Goal: Information Seeking & Learning: Learn about a topic

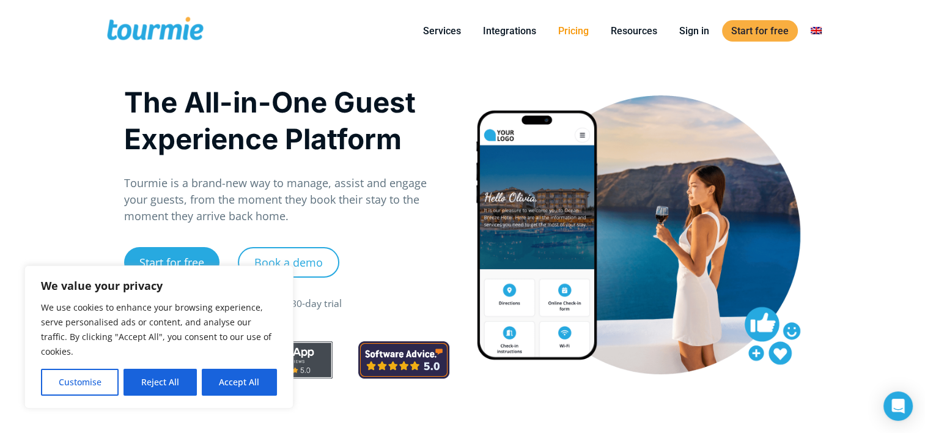
click at [567, 35] on link "Pricing" at bounding box center [573, 30] width 49 height 15
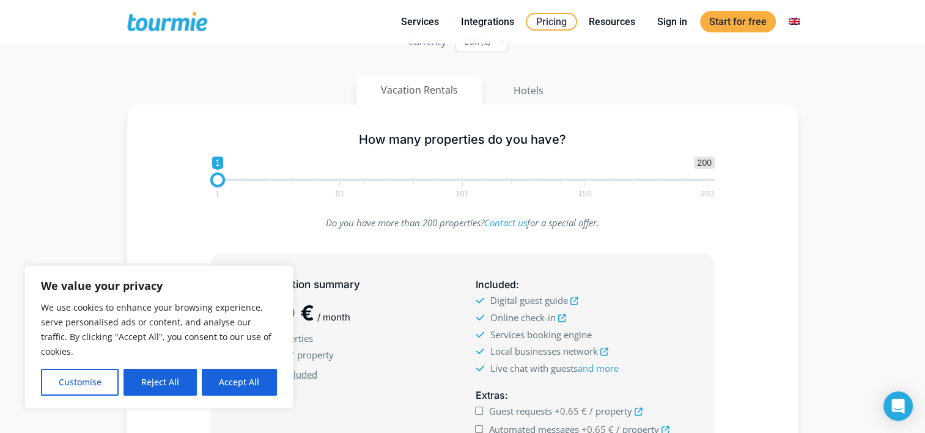
scroll to position [125, 0]
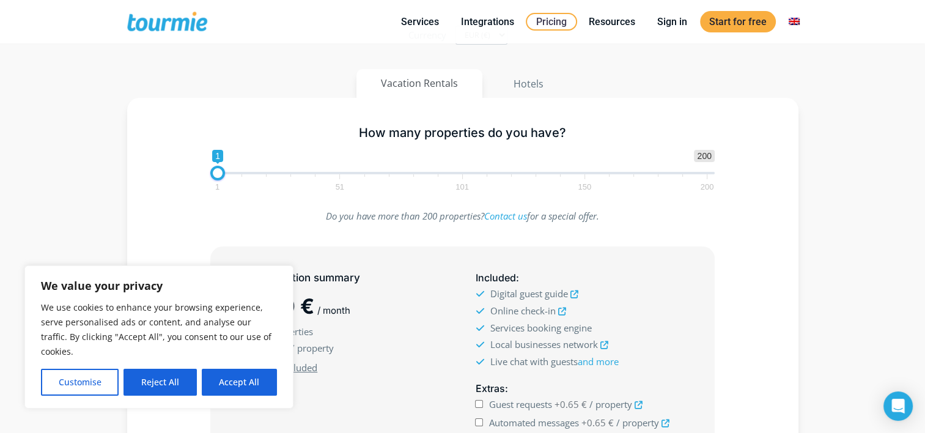
click at [244, 174] on span "1 51 101 150 200" at bounding box center [462, 181] width 490 height 15
type input "5"
drag, startPoint x: 216, startPoint y: 171, endPoint x: 227, endPoint y: 169, distance: 10.7
click at [227, 169] on span at bounding box center [227, 173] width 15 height 15
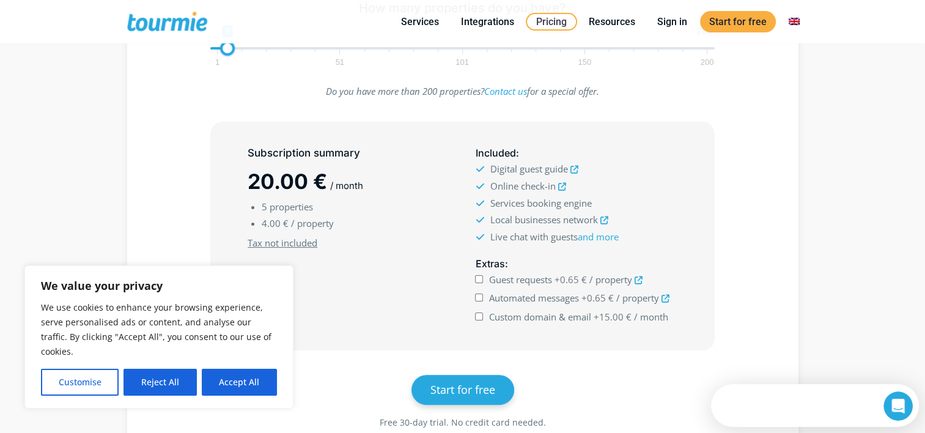
scroll to position [251, 0]
click at [561, 185] on icon at bounding box center [562, 186] width 8 height 8
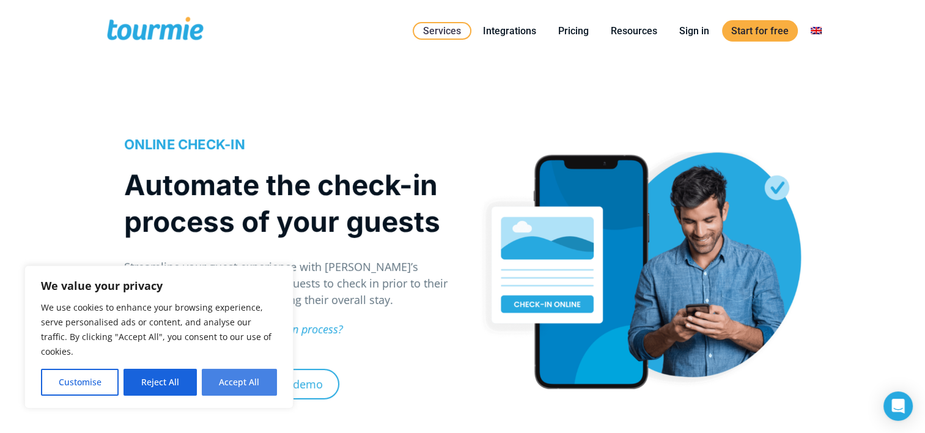
click at [225, 386] on button "Accept All" at bounding box center [239, 382] width 75 height 27
checkbox input "true"
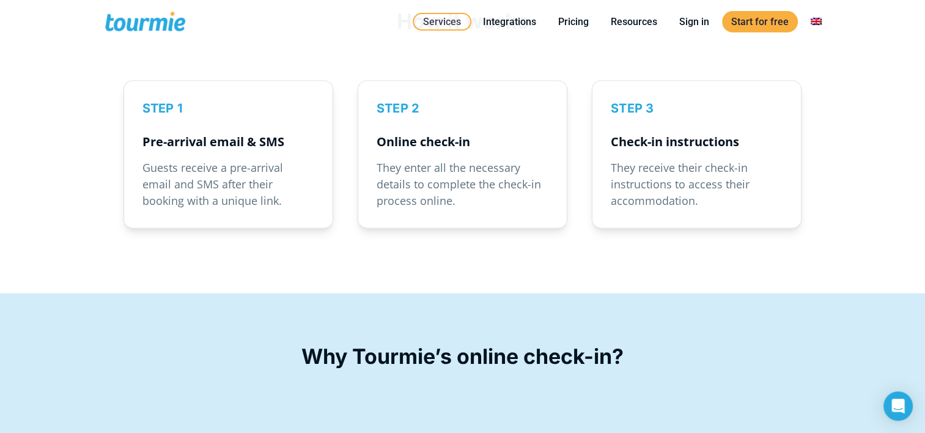
scroll to position [1738, 0]
click at [518, 22] on link "Integrations" at bounding box center [510, 21] width 72 height 15
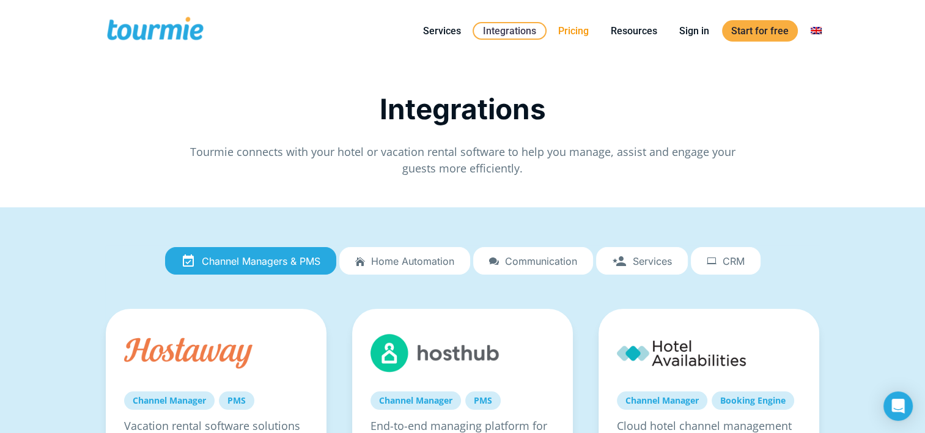
click at [562, 32] on link "Pricing" at bounding box center [573, 30] width 49 height 15
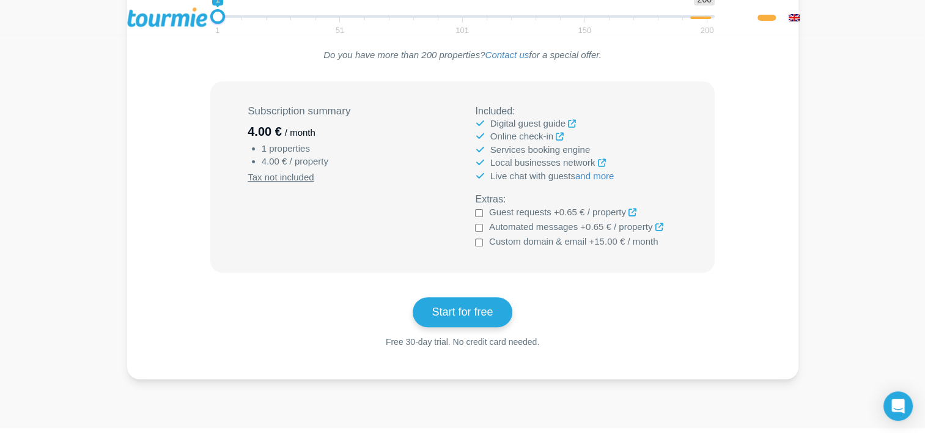
scroll to position [372, 0]
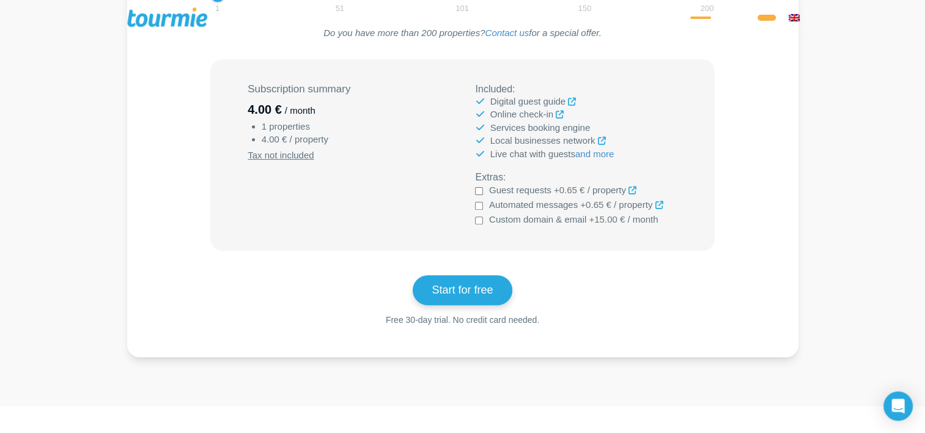
click at [636, 194] on icon at bounding box center [633, 190] width 8 height 8
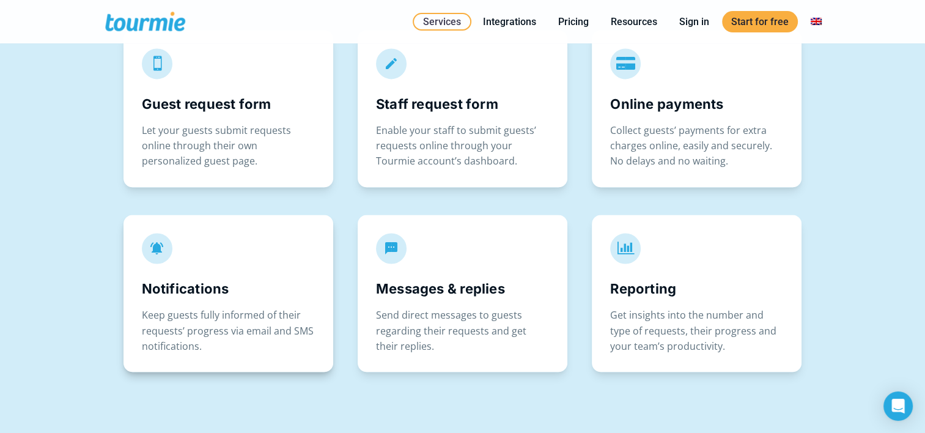
scroll to position [1985, 0]
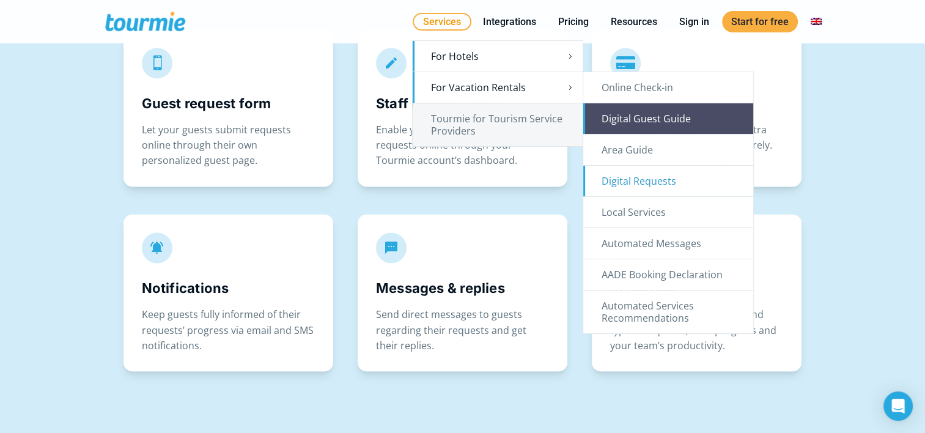
click at [612, 120] on link "Digital Guest Guide" at bounding box center [668, 118] width 170 height 31
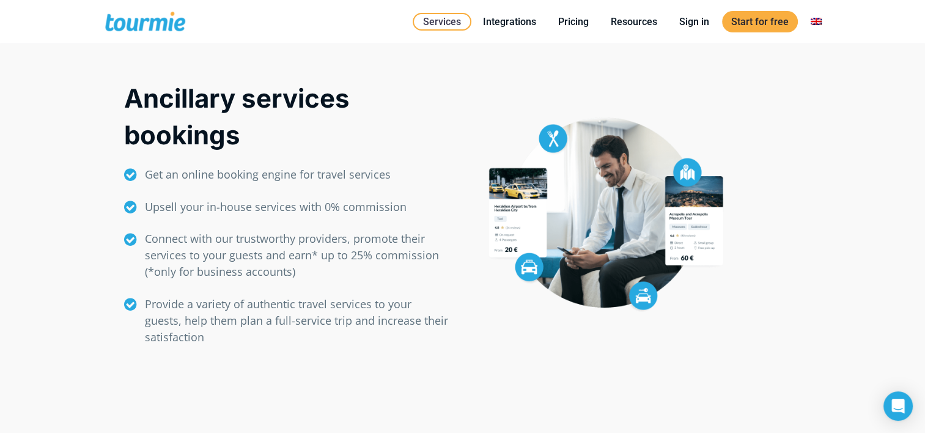
scroll to position [827, 0]
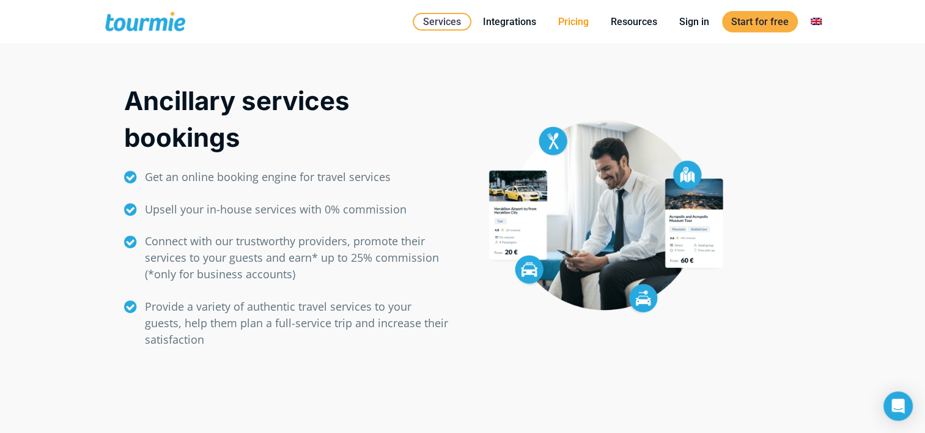
click at [577, 26] on link "Pricing" at bounding box center [573, 21] width 49 height 15
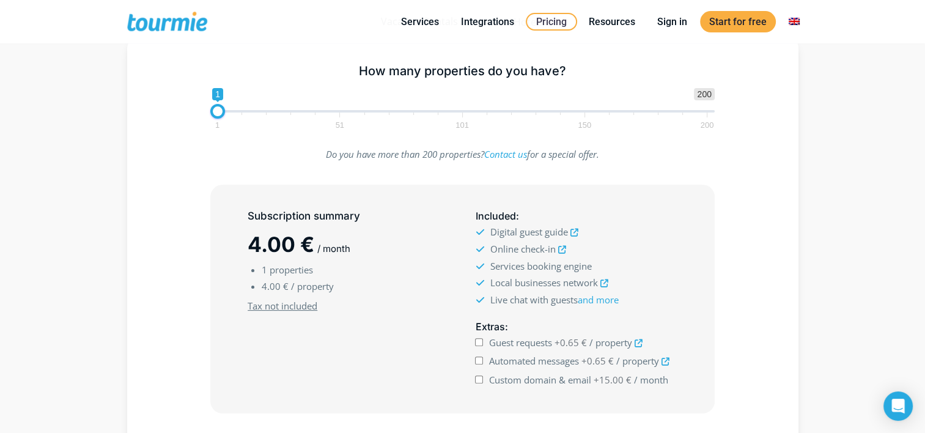
scroll to position [252, 0]
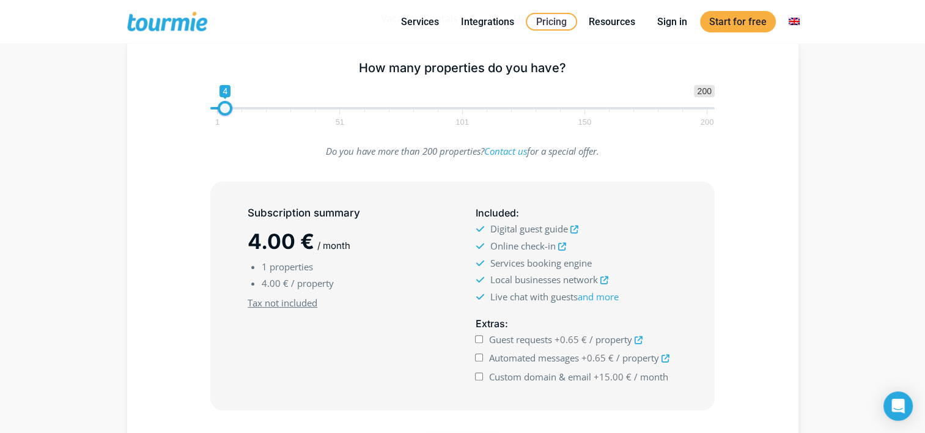
type input "5"
drag, startPoint x: 220, startPoint y: 108, endPoint x: 231, endPoint y: 108, distance: 11.0
click at [231, 108] on span at bounding box center [227, 108] width 15 height 15
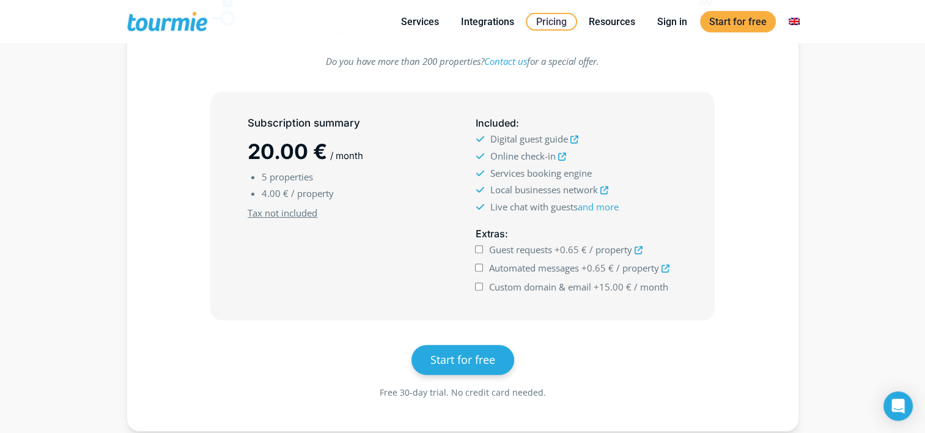
scroll to position [337, 0]
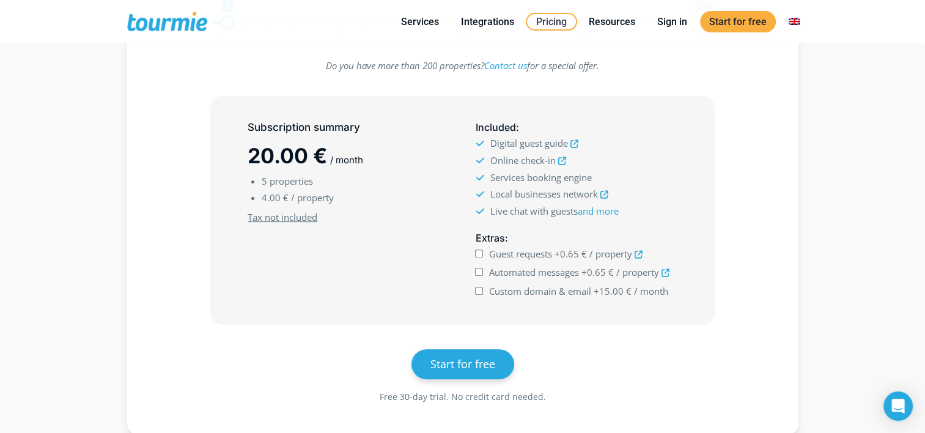
click at [477, 252] on input "Guest requests +0.65 € / property" at bounding box center [479, 253] width 8 height 8
checkbox input "false"
click at [481, 270] on input "Automated messages +0.65 € / property" at bounding box center [479, 272] width 8 height 8
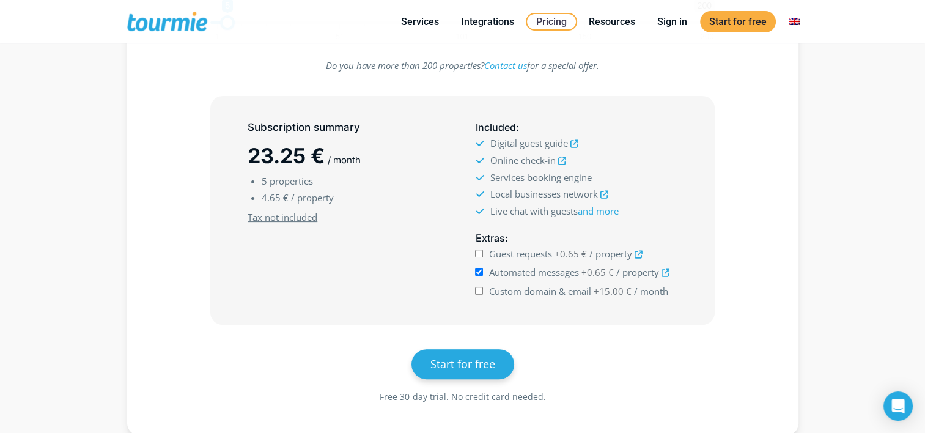
checkbox input "false"
click at [665, 273] on icon at bounding box center [666, 273] width 8 height 8
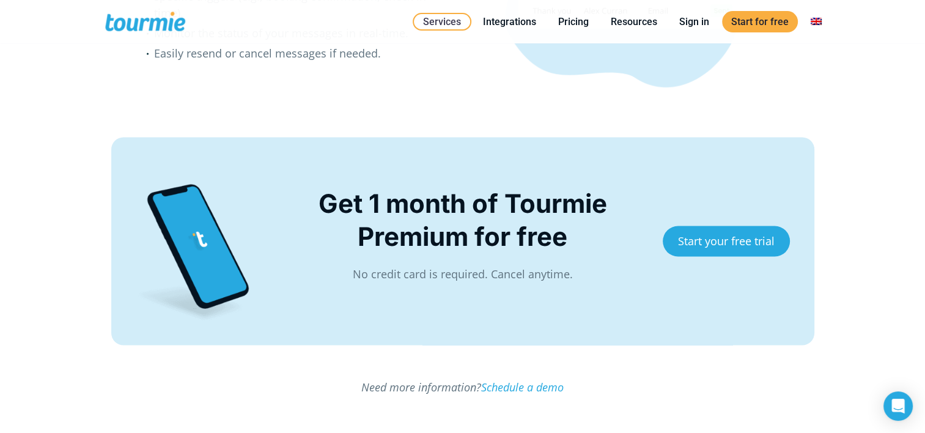
scroll to position [2374, 0]
